Goal: Task Accomplishment & Management: Use online tool/utility

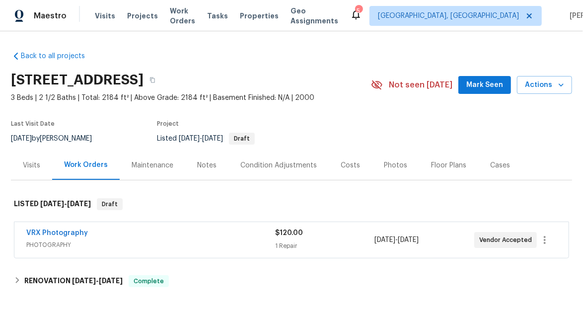
click at [30, 157] on div "Visits" at bounding box center [31, 164] width 41 height 29
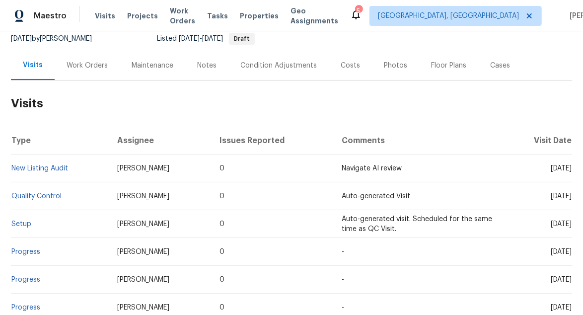
scroll to position [99, 0]
click at [21, 221] on link "Setup" at bounding box center [21, 224] width 20 height 7
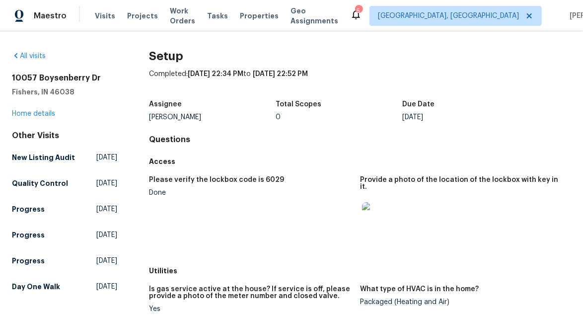
click at [377, 213] on img at bounding box center [378, 218] width 32 height 32
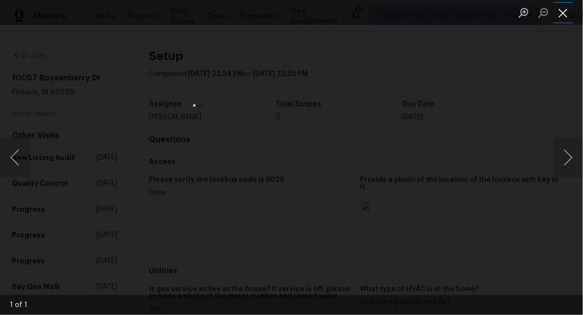
click at [560, 19] on button "Close lightbox" at bounding box center [563, 12] width 20 height 17
